Goal: Transaction & Acquisition: Purchase product/service

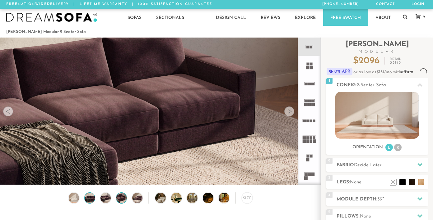
click at [104, 193] on img at bounding box center [105, 198] width 12 height 11
click at [86, 193] on img at bounding box center [89, 198] width 12 height 11
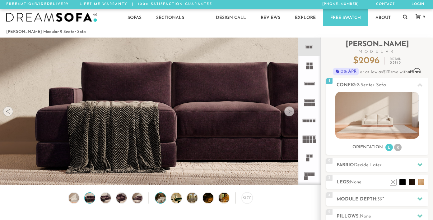
scroll to position [34, 0]
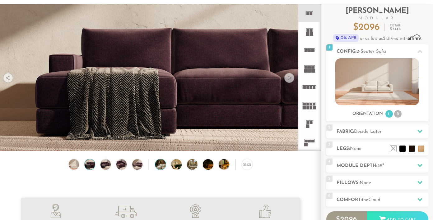
click at [158, 163] on img at bounding box center [164, 164] width 19 height 11
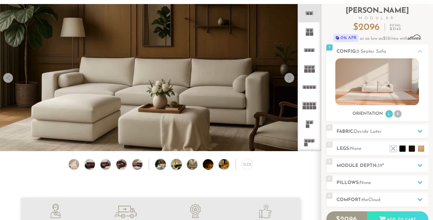
click at [176, 167] on img at bounding box center [180, 164] width 19 height 11
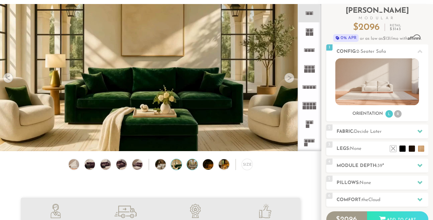
click at [189, 167] on img at bounding box center [196, 164] width 19 height 11
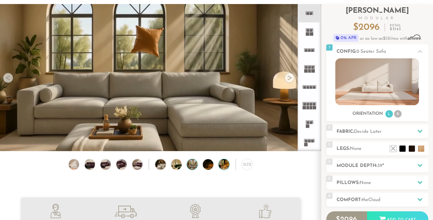
click at [206, 167] on img at bounding box center [212, 164] width 19 height 11
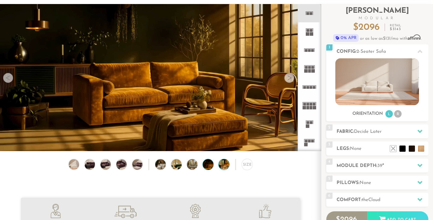
click at [222, 167] on img at bounding box center [228, 164] width 19 height 11
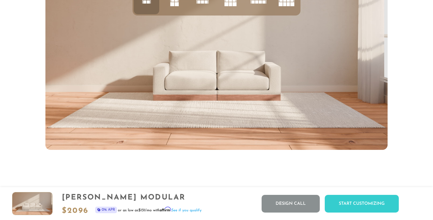
scroll to position [2366, 0]
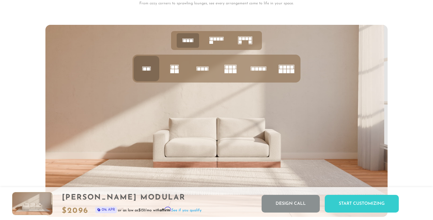
click at [203, 69] on rect at bounding box center [202, 68] width 3 height 3
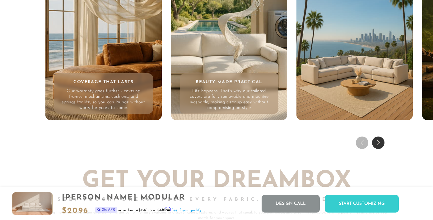
scroll to position [5843, 0]
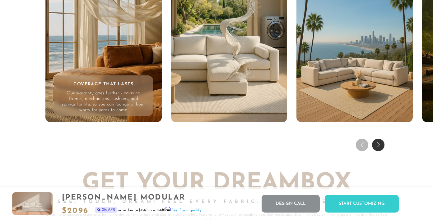
click at [380, 146] on div "Next slide" at bounding box center [378, 145] width 12 height 12
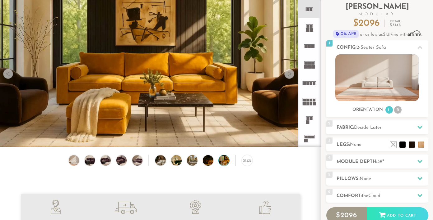
scroll to position [50, 0]
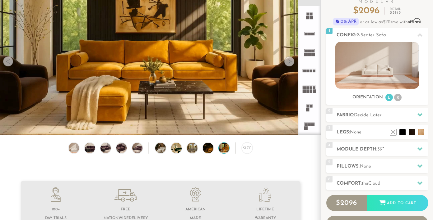
click at [222, 145] on img at bounding box center [228, 148] width 19 height 11
click at [207, 148] on img at bounding box center [212, 148] width 19 height 11
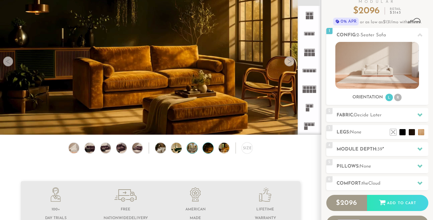
click at [191, 148] on img at bounding box center [196, 148] width 19 height 11
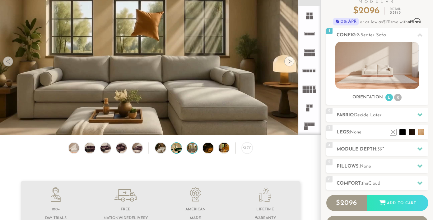
click at [172, 149] on img at bounding box center [180, 148] width 19 height 11
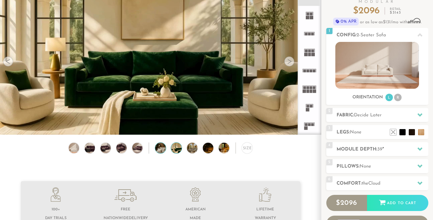
click at [157, 150] on img at bounding box center [164, 148] width 19 height 11
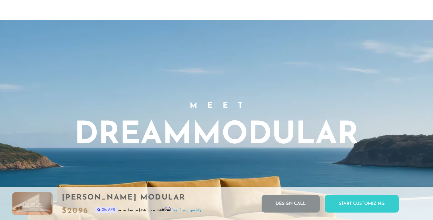
scroll to position [0, 0]
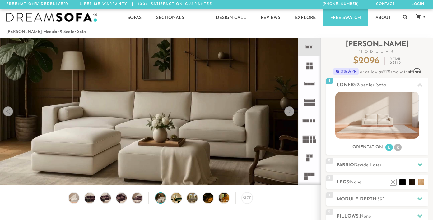
click at [404, 17] on icon at bounding box center [405, 16] width 5 height 5
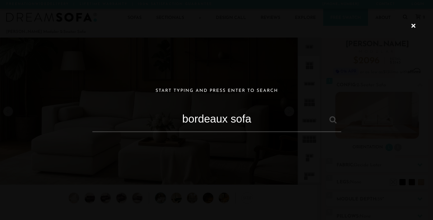
type input "bordeaux sofa"
